Goal: Check status

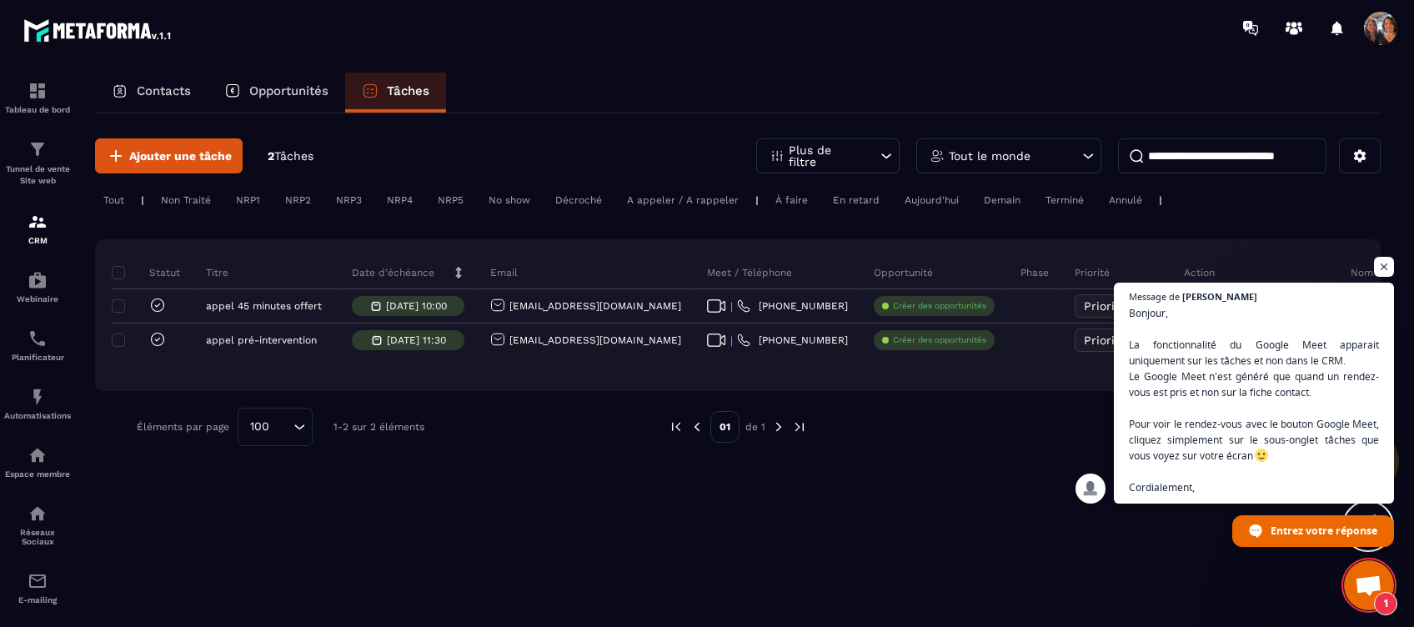
scroll to position [8698, 0]
click at [1383, 262] on span "Ouvrir le chat" at bounding box center [1384, 267] width 21 height 21
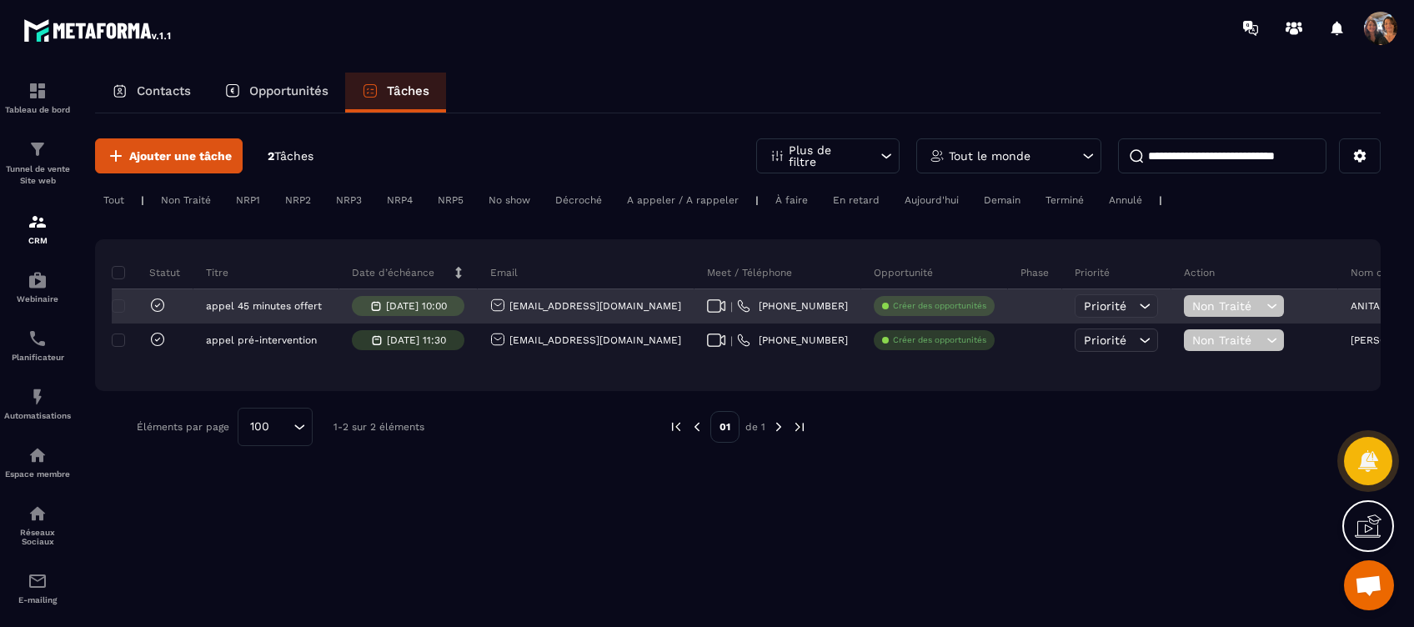
click at [1222, 299] on span "Non Traité" at bounding box center [1227, 305] width 70 height 13
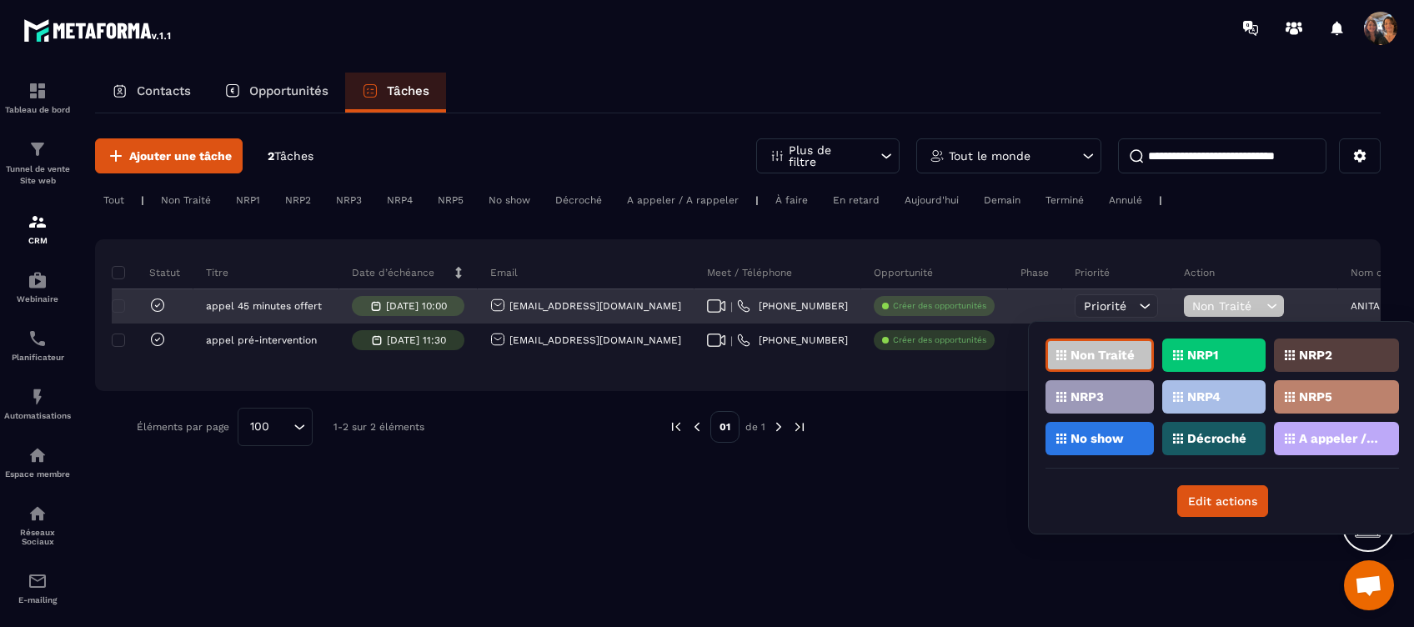
click at [1240, 297] on div "Non Traité" at bounding box center [1234, 306] width 100 height 22
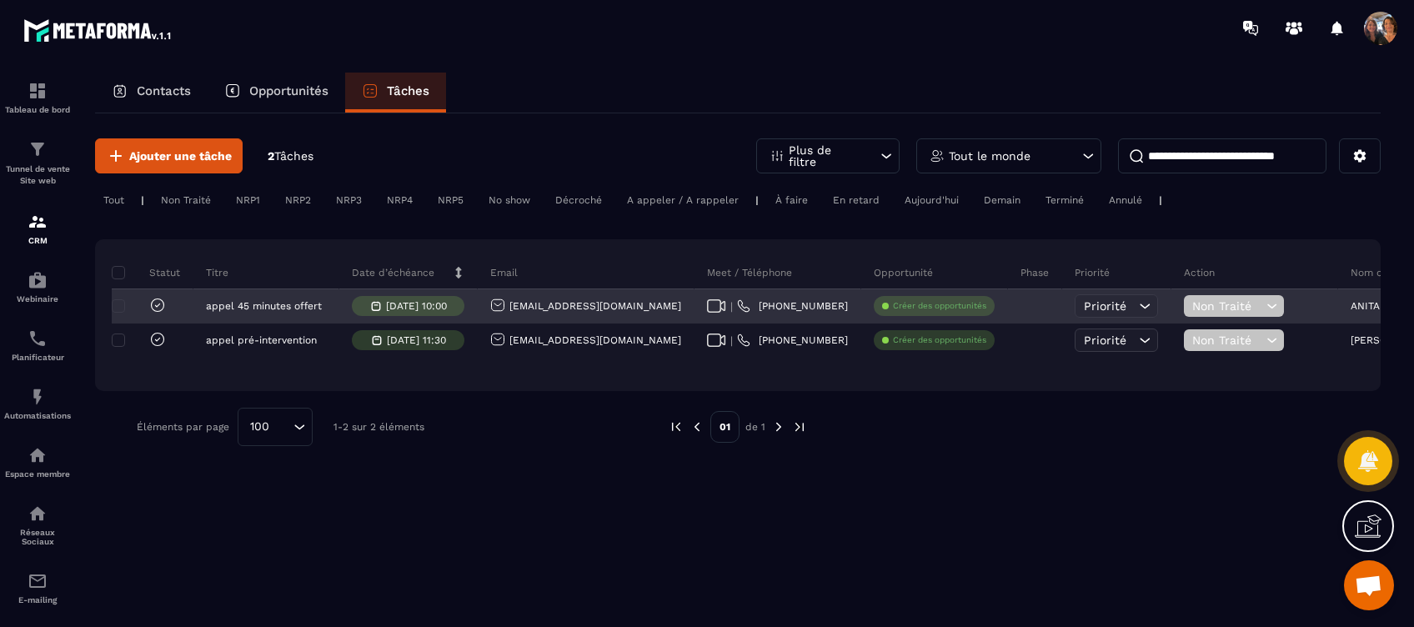
click at [118, 297] on div at bounding box center [141, 306] width 50 height 19
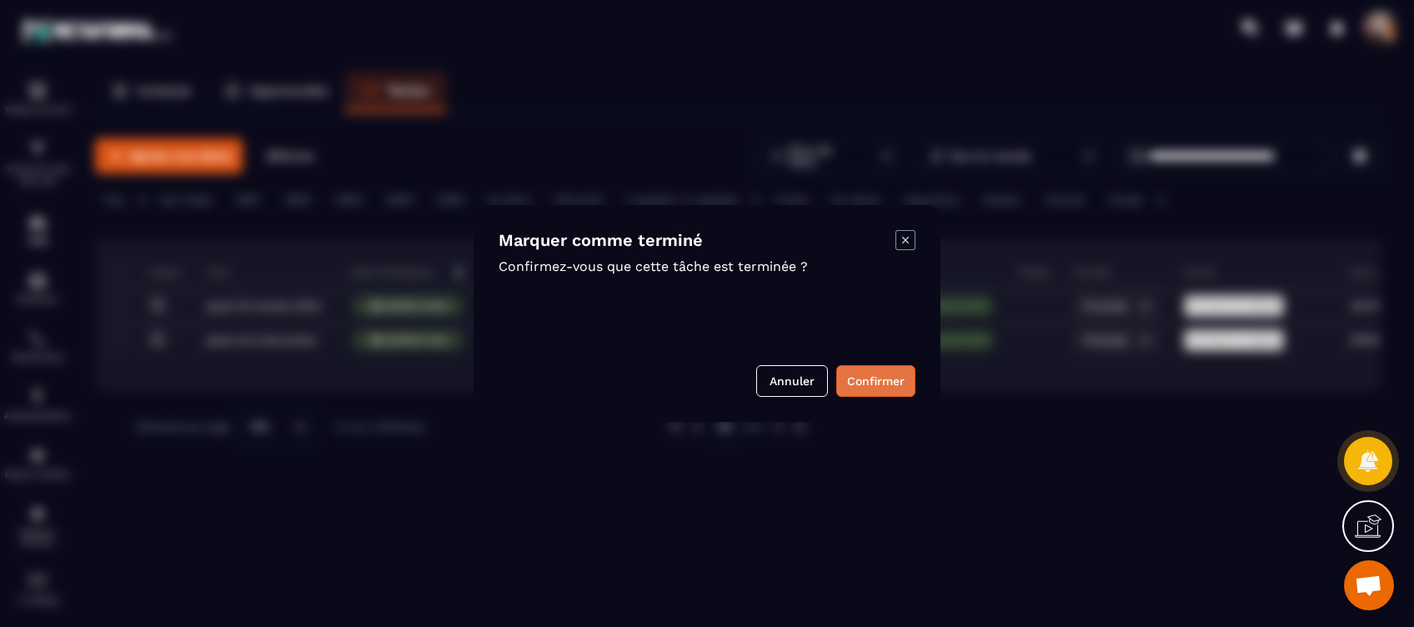
click at [865, 375] on button "Confirmer" at bounding box center [875, 381] width 79 height 32
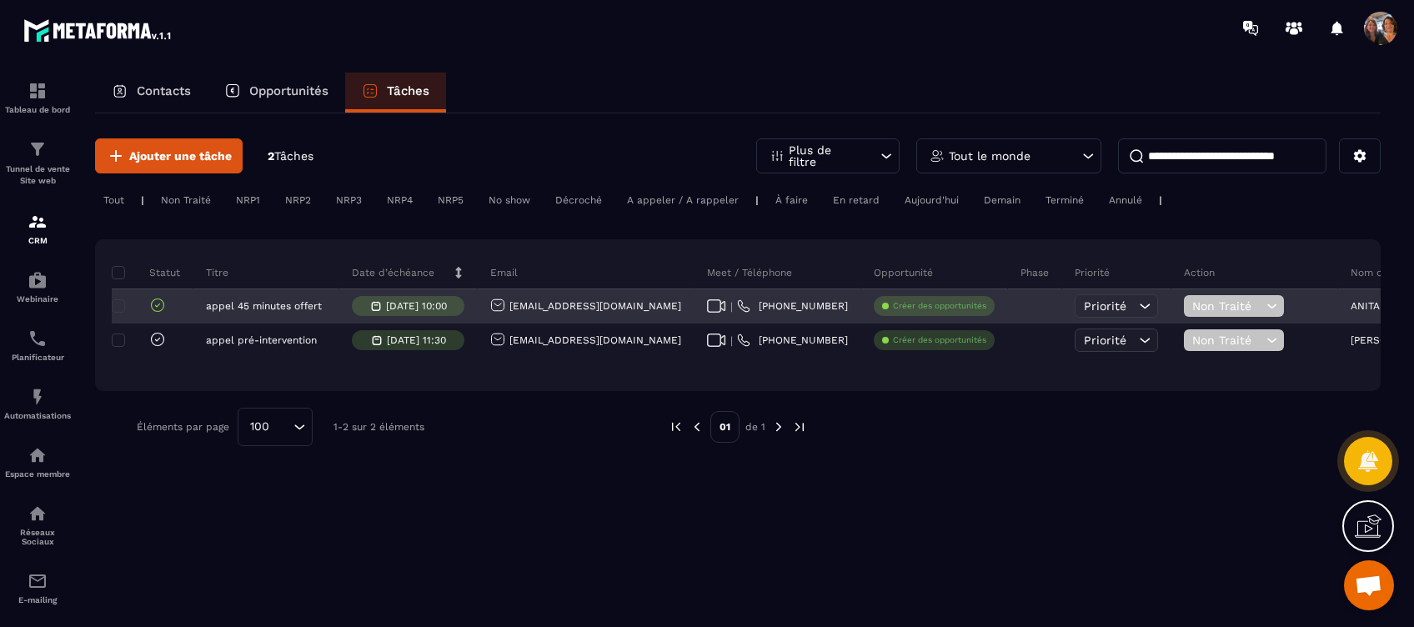
click at [118, 298] on div at bounding box center [141, 306] width 50 height 19
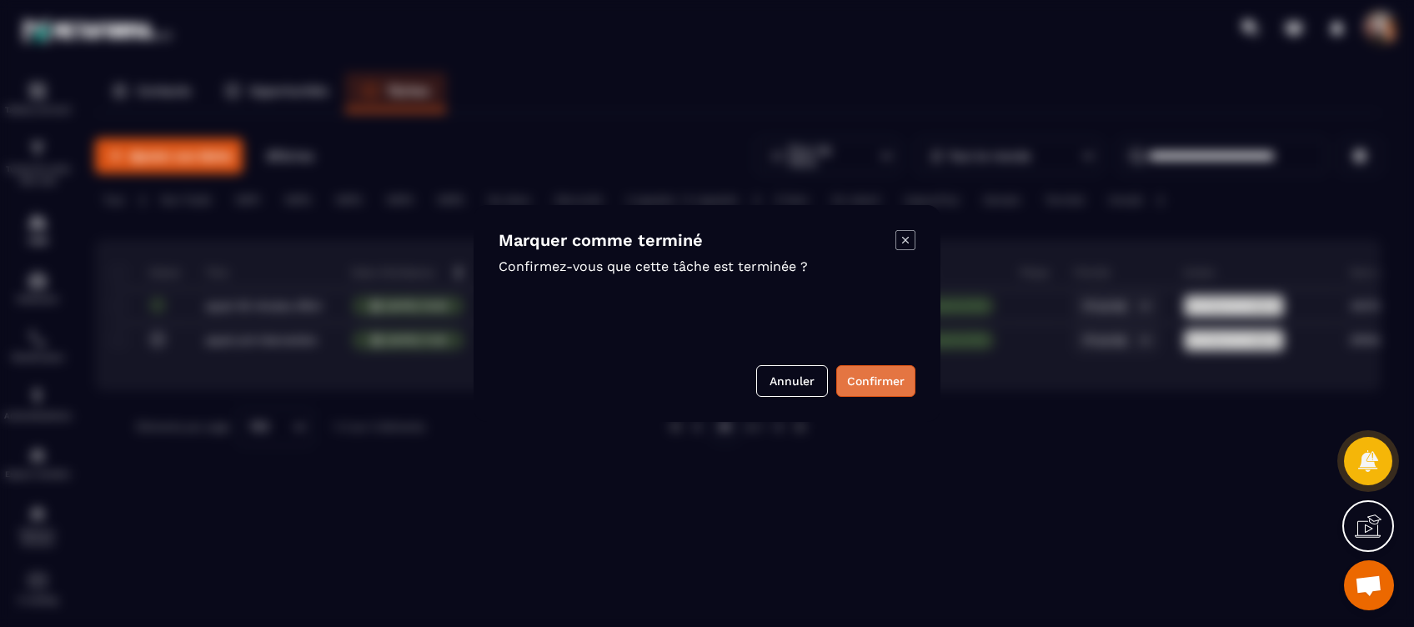
click at [854, 373] on button "Confirmer" at bounding box center [875, 381] width 79 height 32
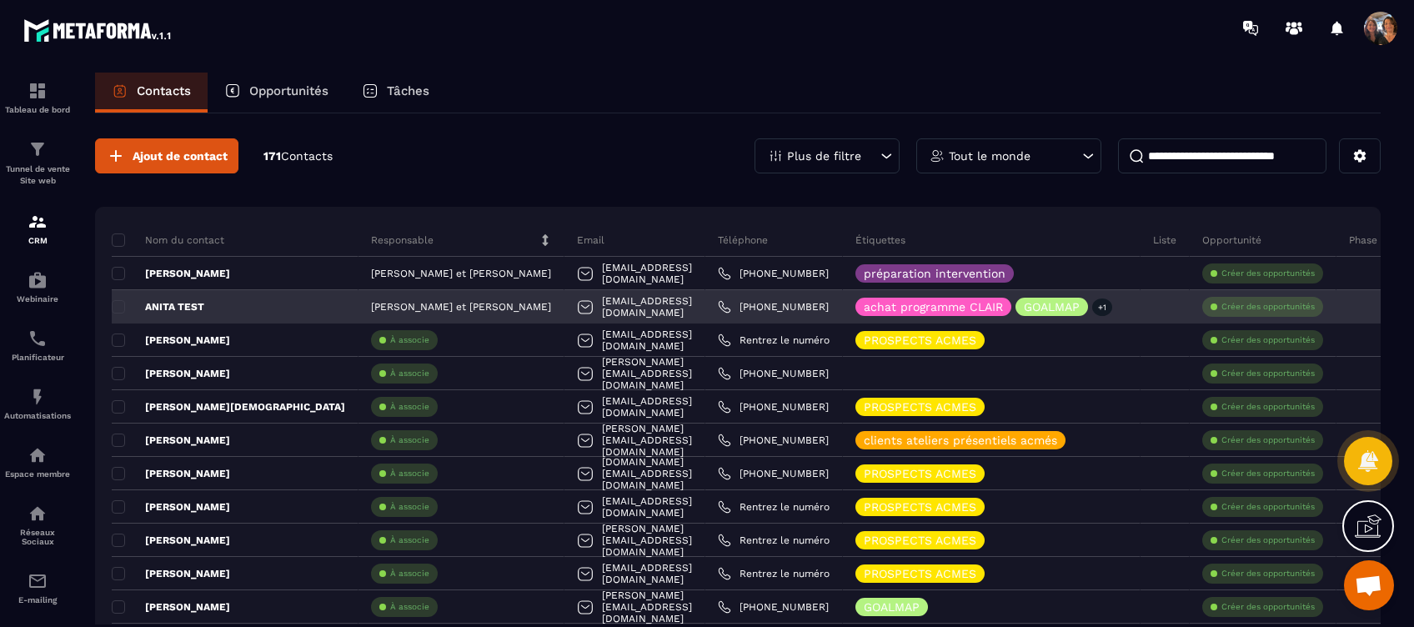
click at [119, 298] on div "ANITA TEST" at bounding box center [235, 306] width 247 height 33
